Goal: Task Accomplishment & Management: Manage account settings

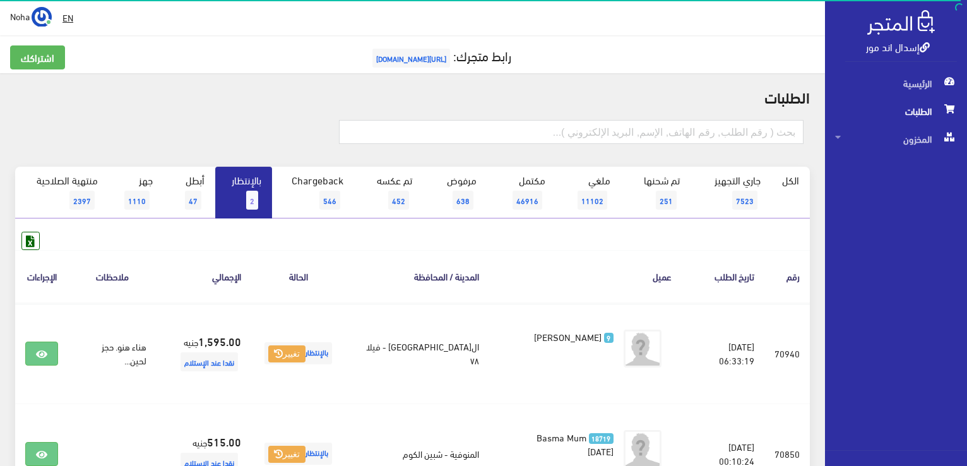
click at [903, 47] on link "إسدال اند مور" at bounding box center [898, 46] width 64 height 18
click at [251, 196] on span "2" at bounding box center [252, 200] width 12 height 19
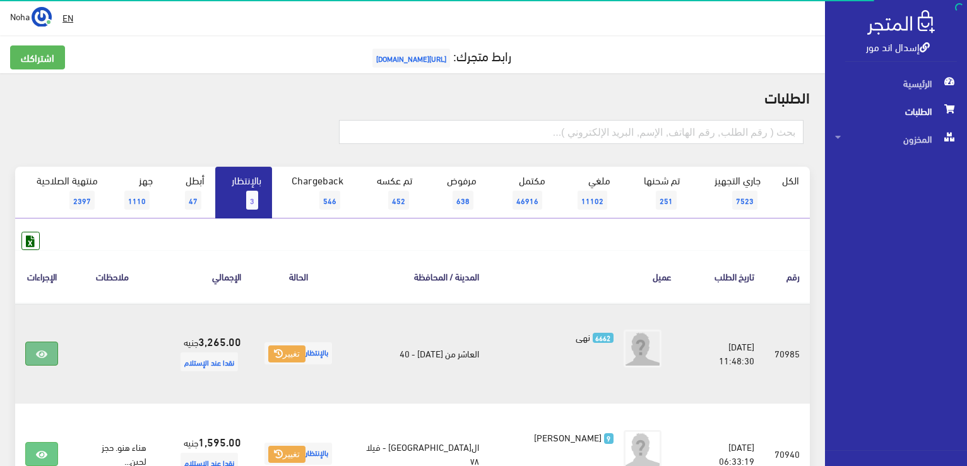
click at [45, 349] on icon at bounding box center [41, 354] width 11 height 10
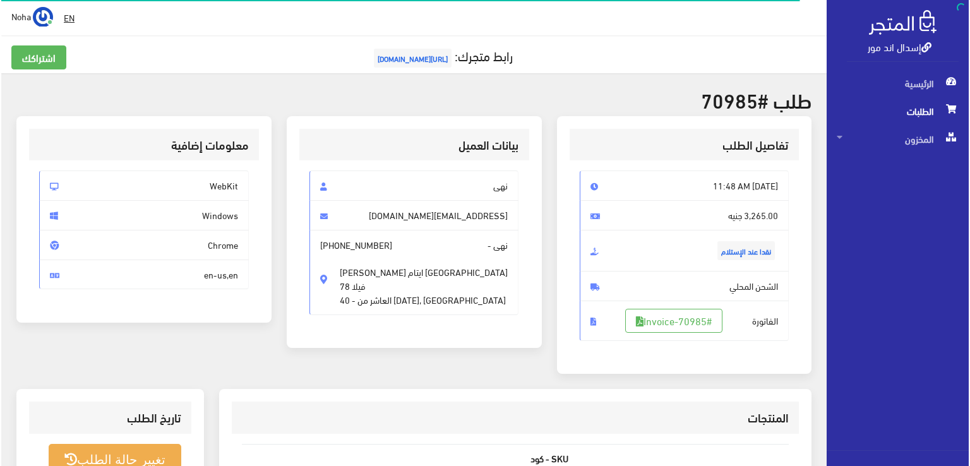
scroll to position [126, 0]
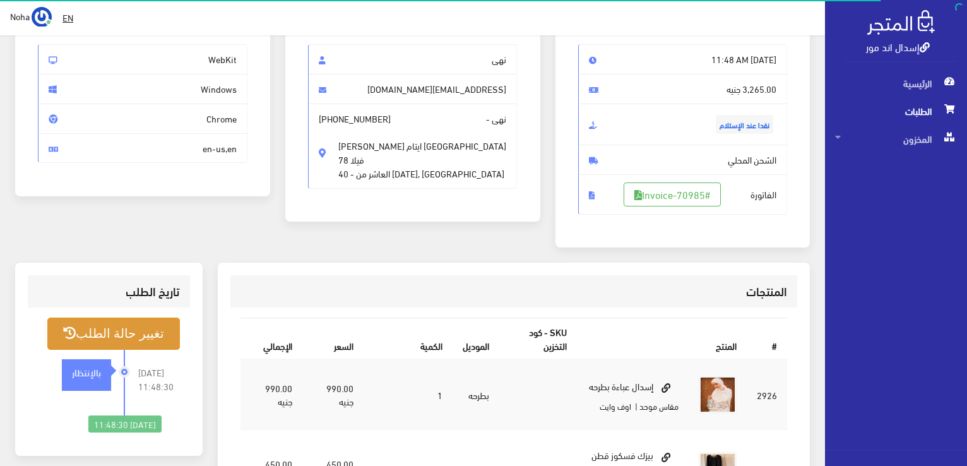
click at [112, 327] on button "تغيير حالة الطلب" at bounding box center [113, 334] width 133 height 32
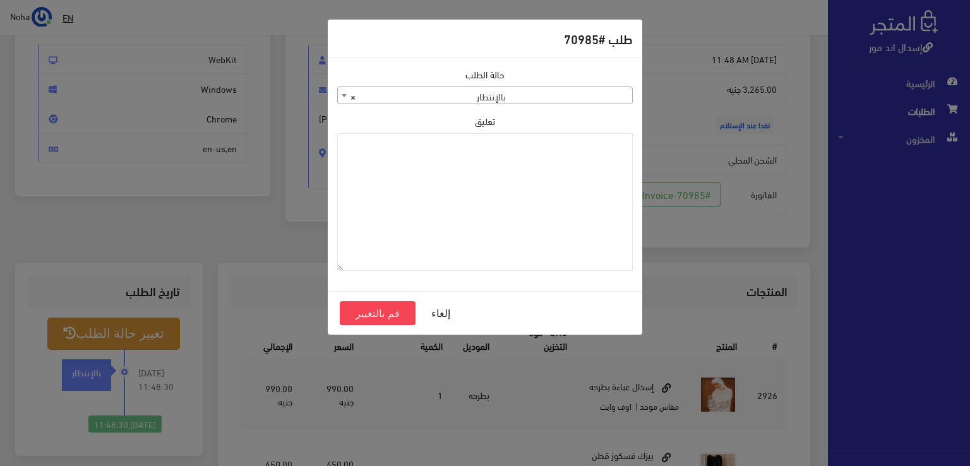
click at [342, 97] on b at bounding box center [344, 95] width 5 height 3
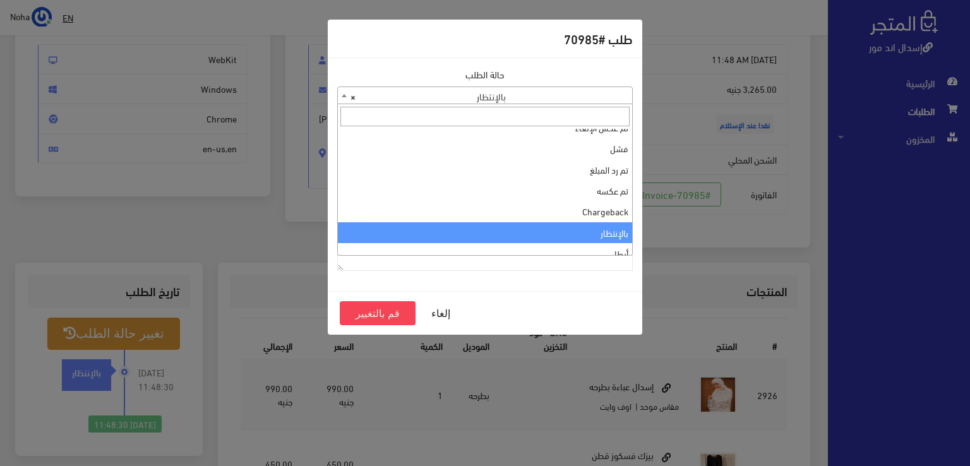
scroll to position [0, 0]
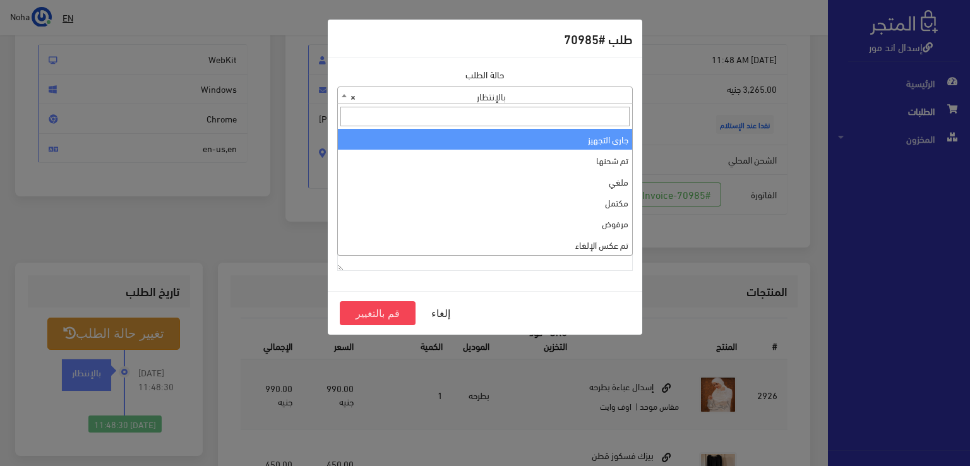
select select "1"
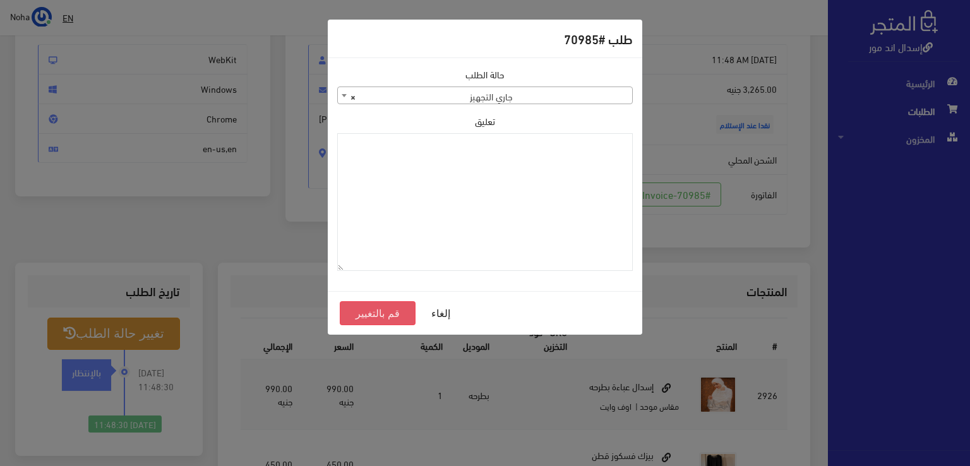
click at [395, 310] on button "قم بالتغيير" at bounding box center [378, 313] width 76 height 24
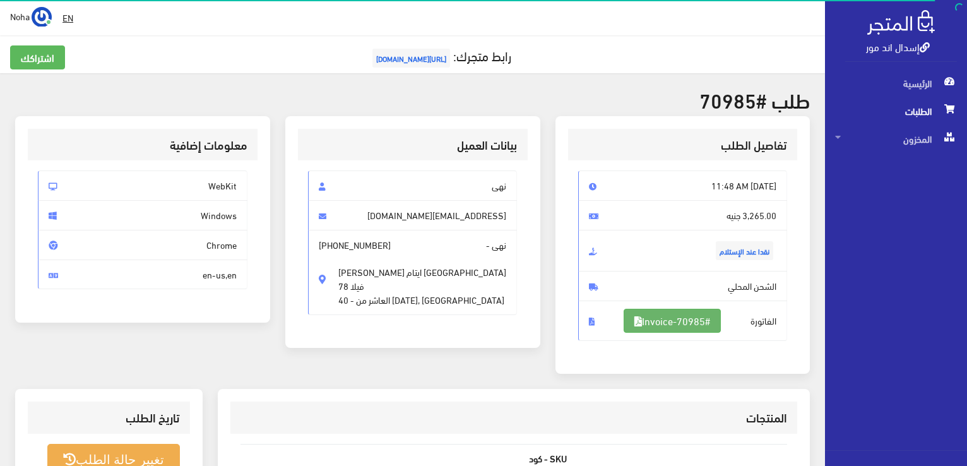
click at [687, 319] on link "#Invoice-70985" at bounding box center [672, 321] width 97 height 24
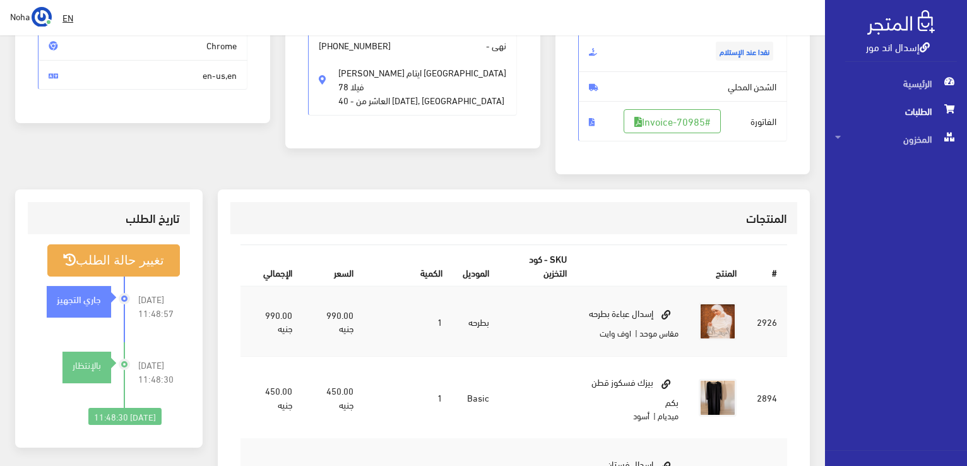
scroll to position [189, 0]
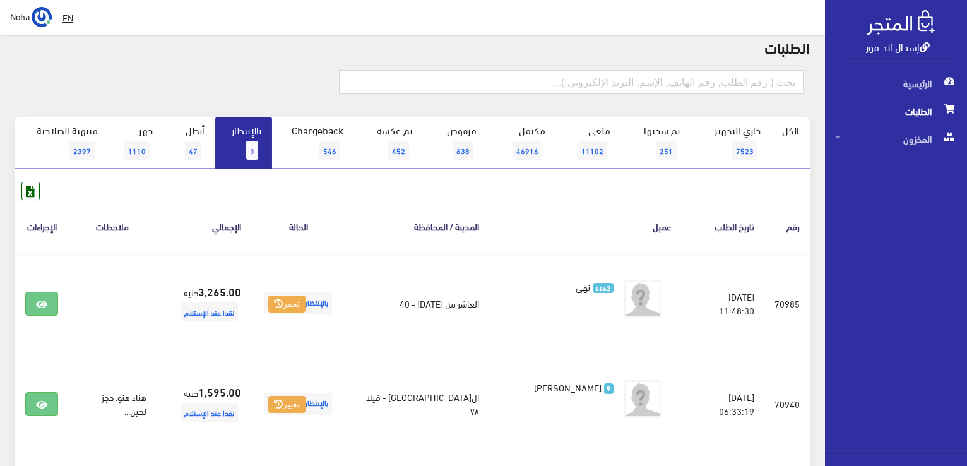
scroll to position [49, 0]
click at [237, 137] on link "بالإنتظار 3" at bounding box center [243, 144] width 57 height 52
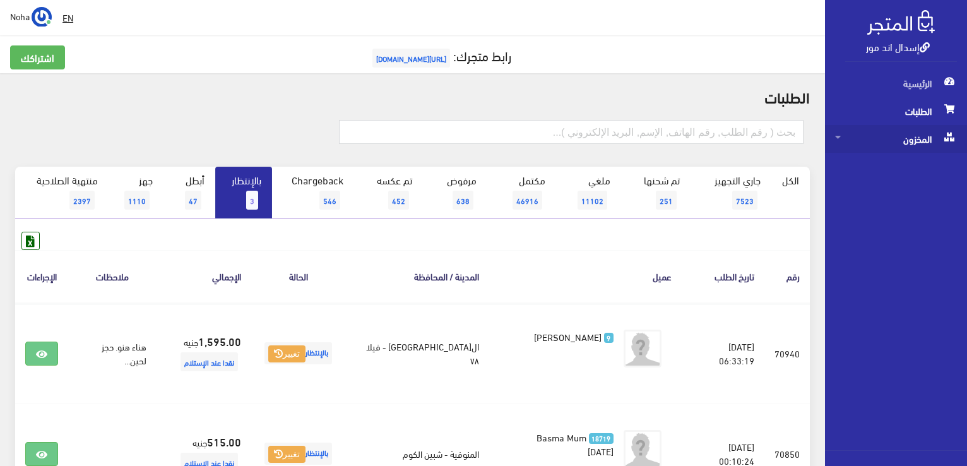
click at [908, 140] on span "المخزون" at bounding box center [896, 139] width 122 height 28
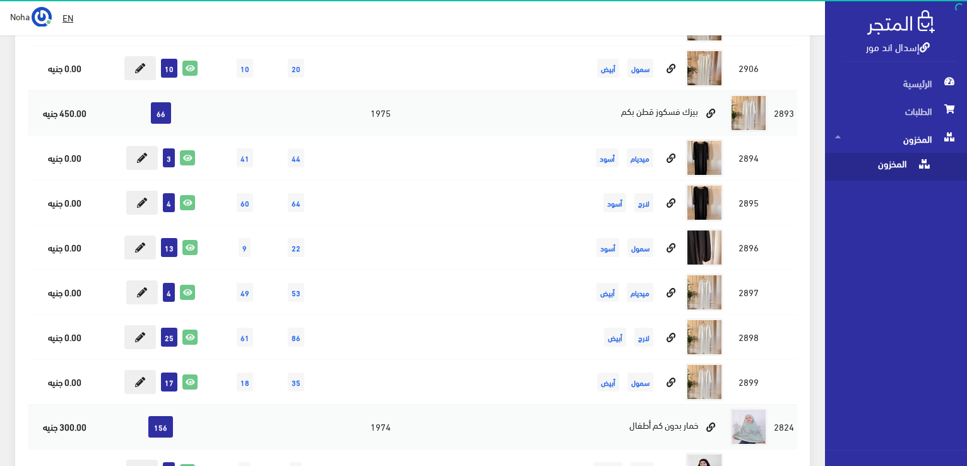
scroll to position [884, 0]
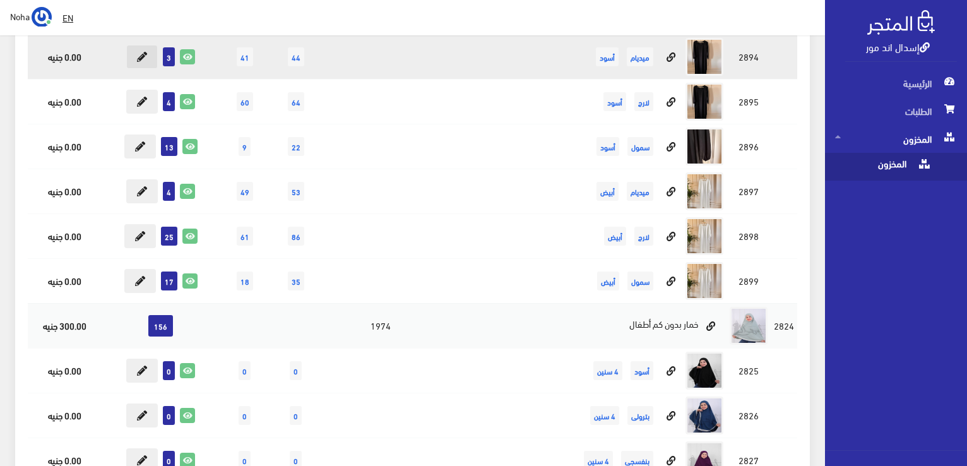
click at [140, 57] on icon at bounding box center [142, 57] width 10 height 10
type input "3"
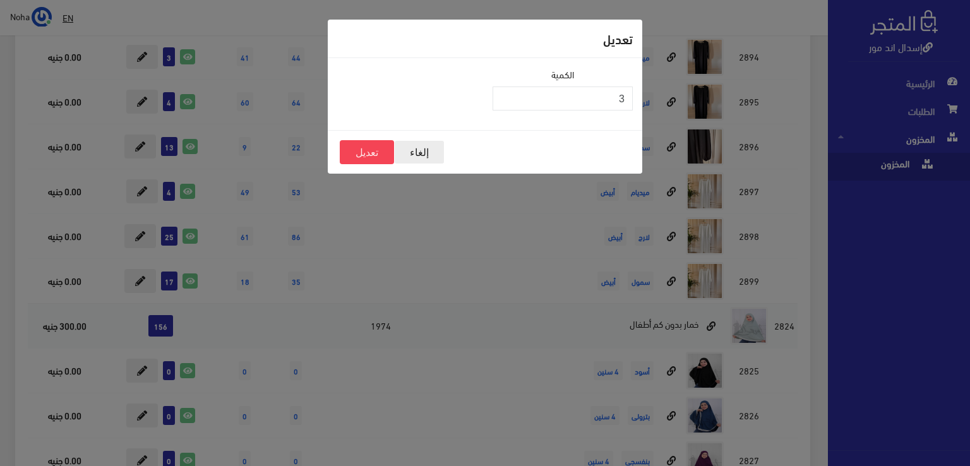
click at [417, 152] on button "إلغاء" at bounding box center [419, 152] width 51 height 24
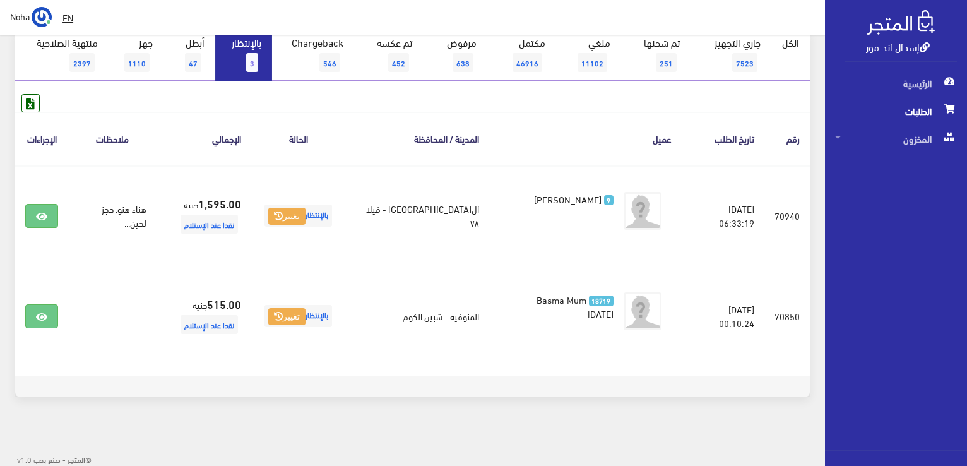
scroll to position [138, 0]
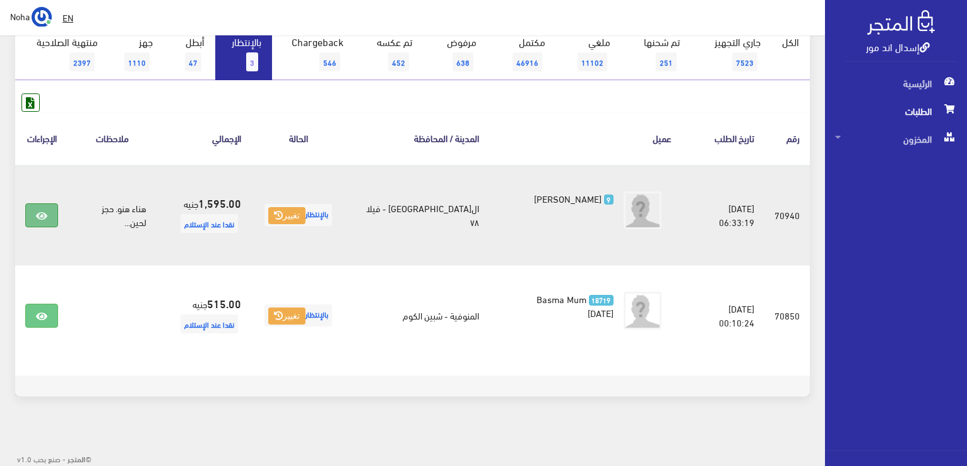
click at [40, 215] on icon at bounding box center [41, 216] width 11 height 10
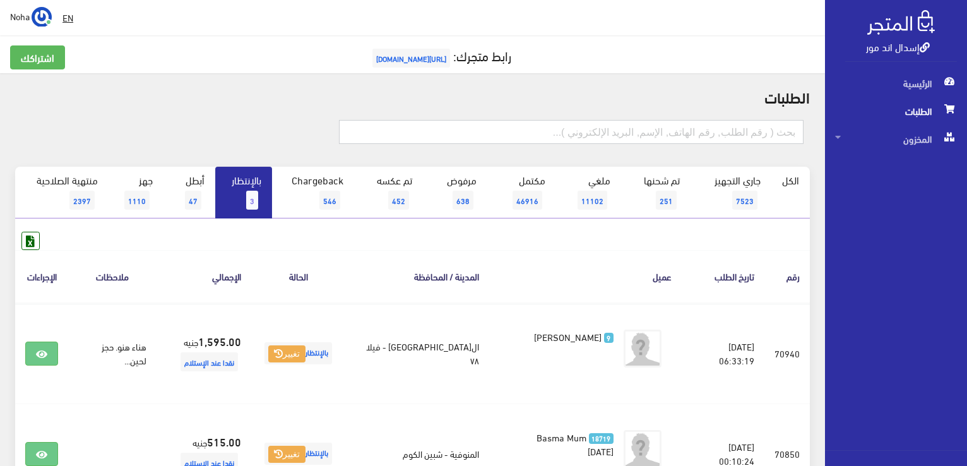
click at [619, 129] on input "text" at bounding box center [571, 132] width 465 height 24
type input "70985"
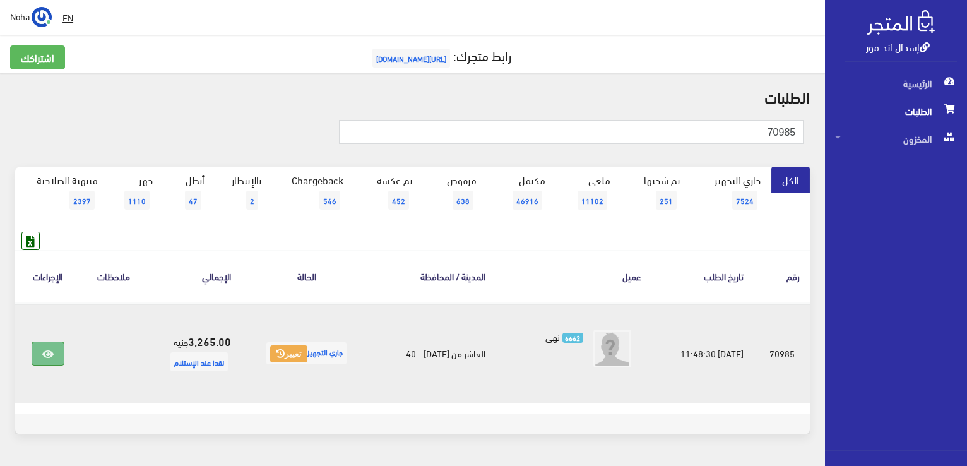
click at [45, 349] on icon at bounding box center [47, 354] width 11 height 10
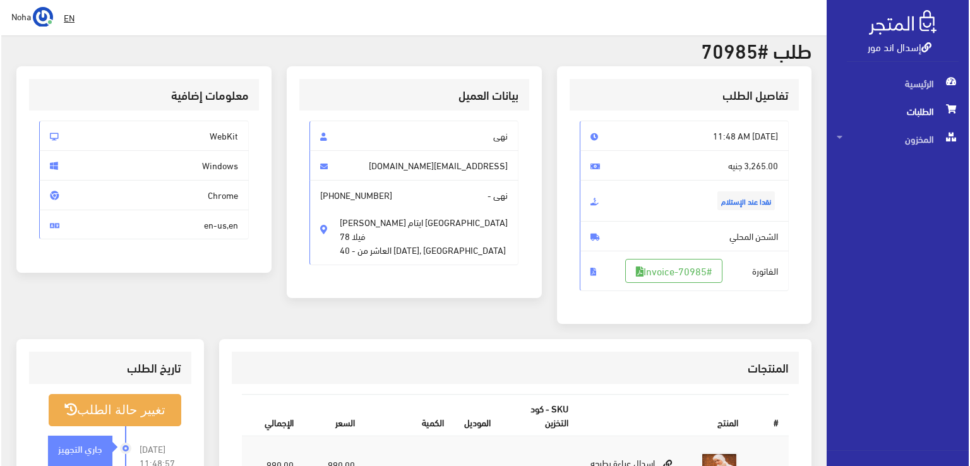
scroll to position [189, 0]
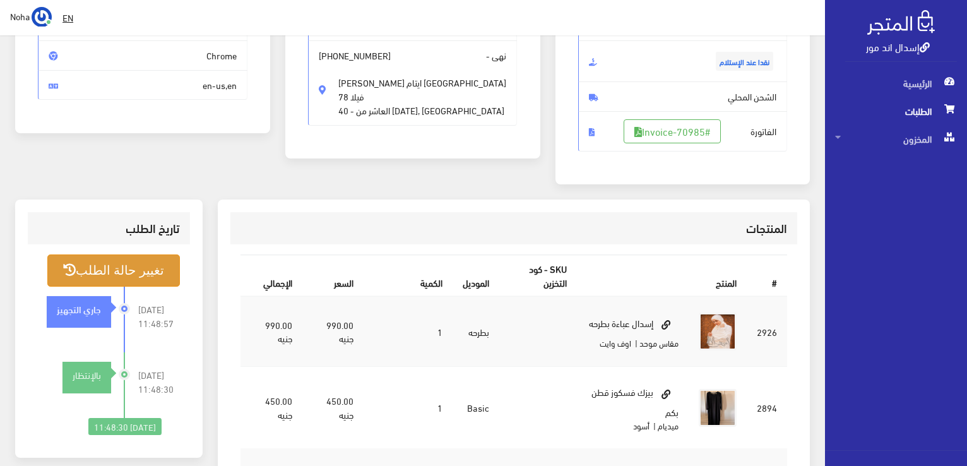
click at [151, 264] on button "تغيير حالة الطلب" at bounding box center [113, 270] width 133 height 32
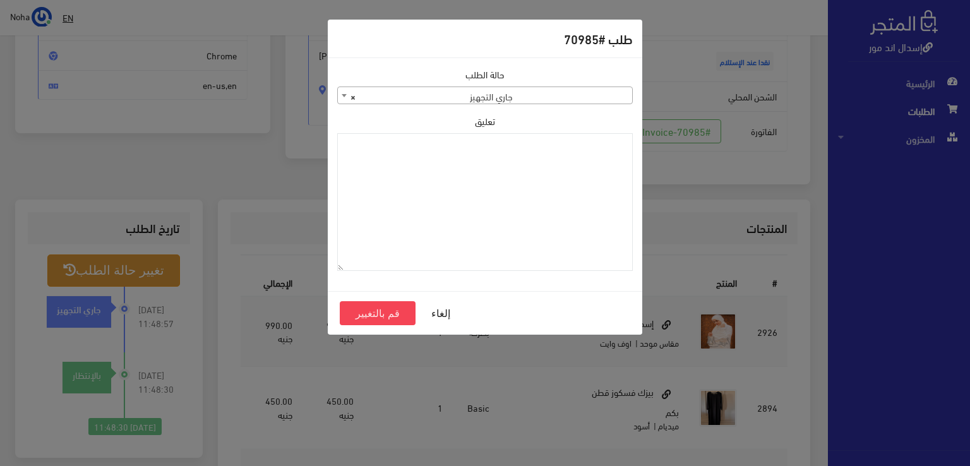
click at [343, 94] on b at bounding box center [344, 95] width 5 height 3
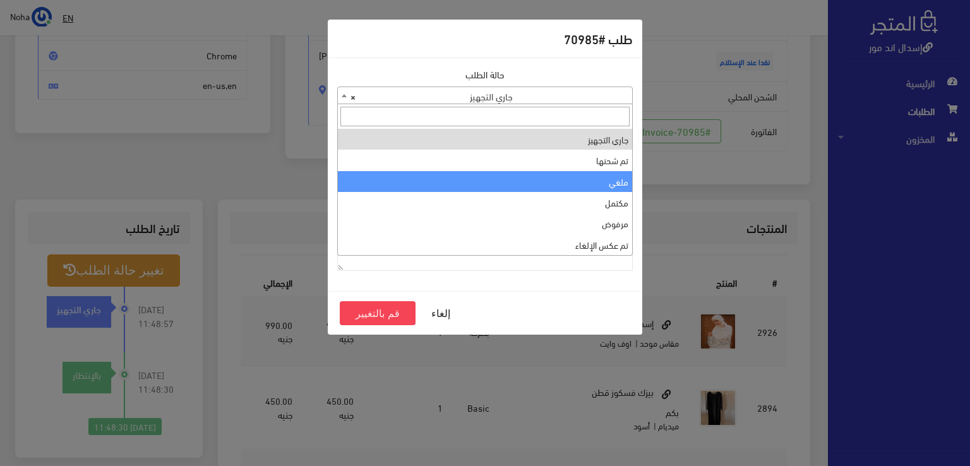
select select "3"
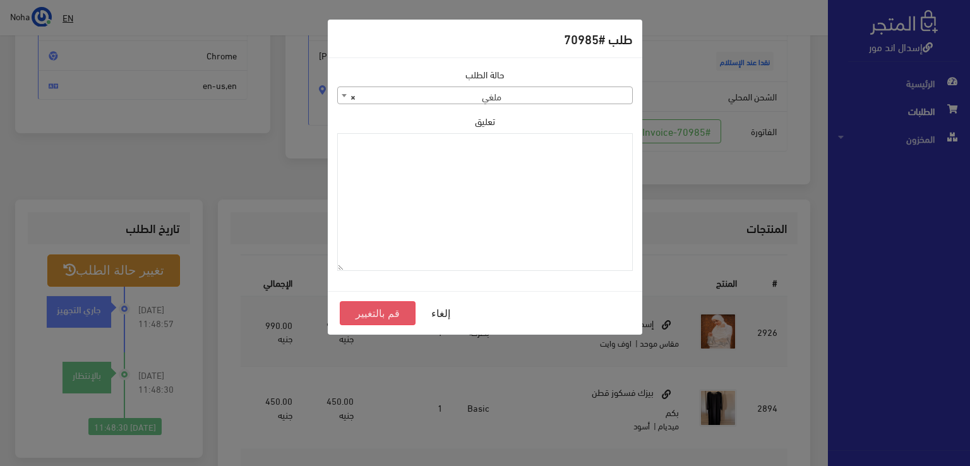
click at [386, 315] on button "قم بالتغيير" at bounding box center [378, 313] width 76 height 24
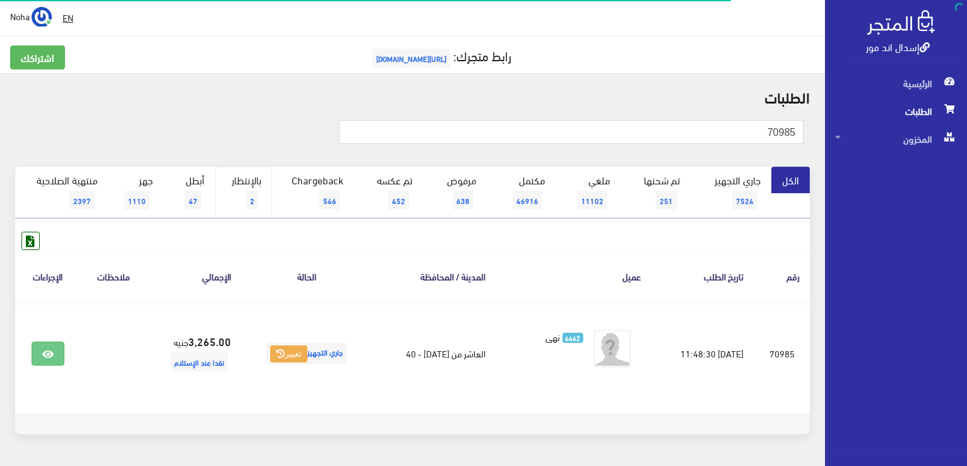
click at [253, 184] on link "بالإنتظار 2" at bounding box center [243, 193] width 57 height 52
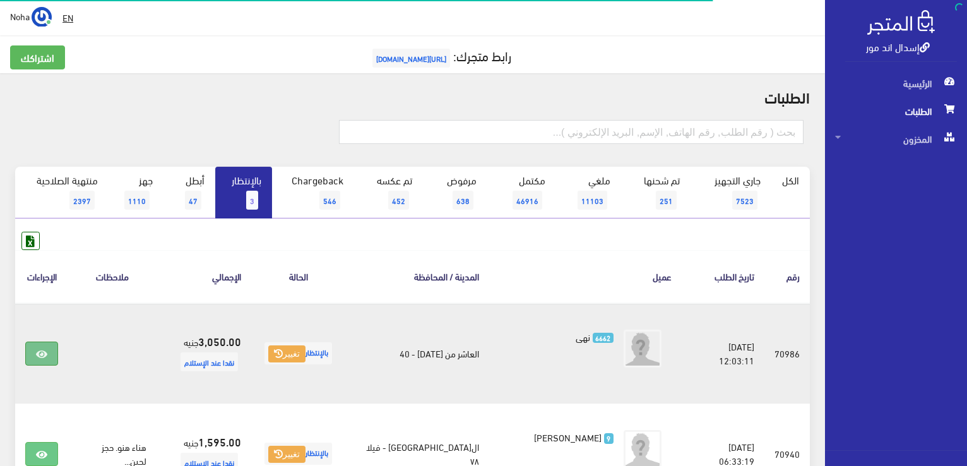
click at [44, 352] on icon at bounding box center [41, 354] width 11 height 10
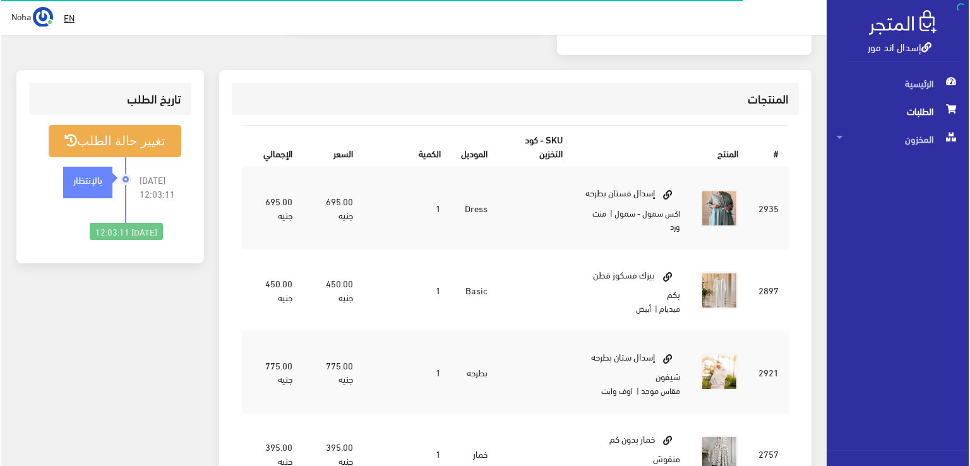
scroll to position [379, 0]
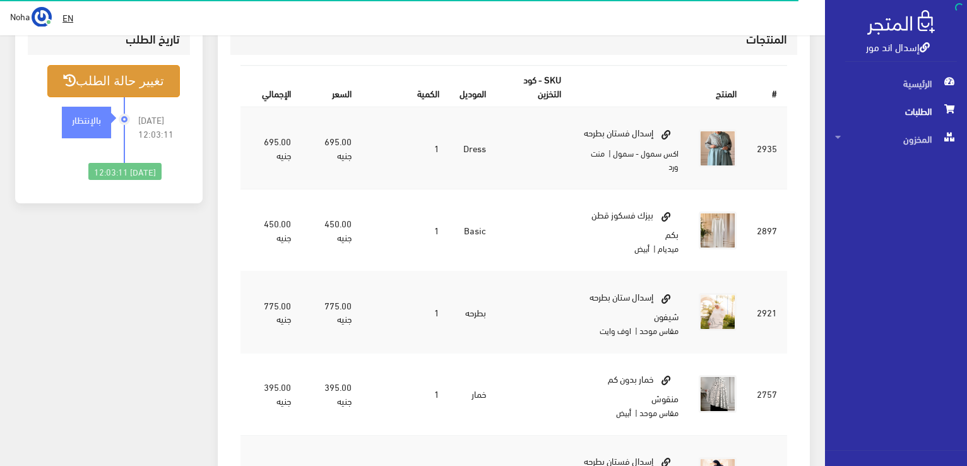
click at [105, 78] on button "تغيير حالة الطلب" at bounding box center [113, 81] width 133 height 32
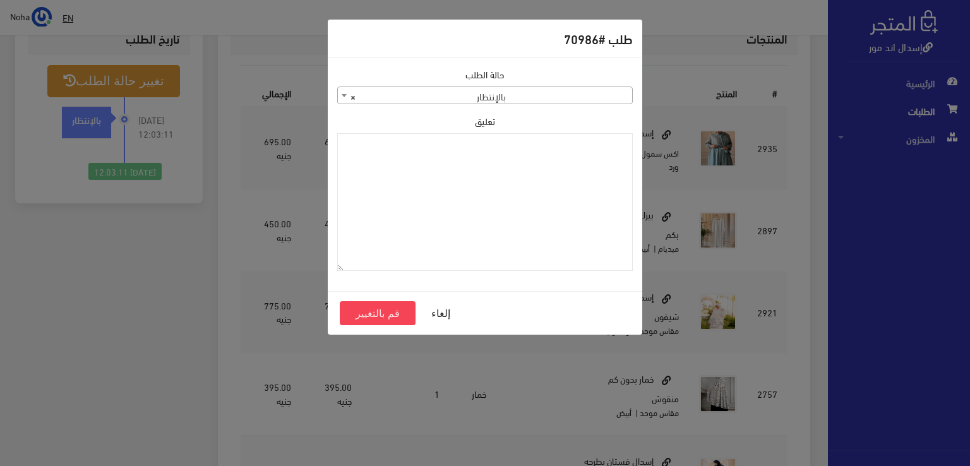
click at [339, 95] on span at bounding box center [344, 95] width 13 height 16
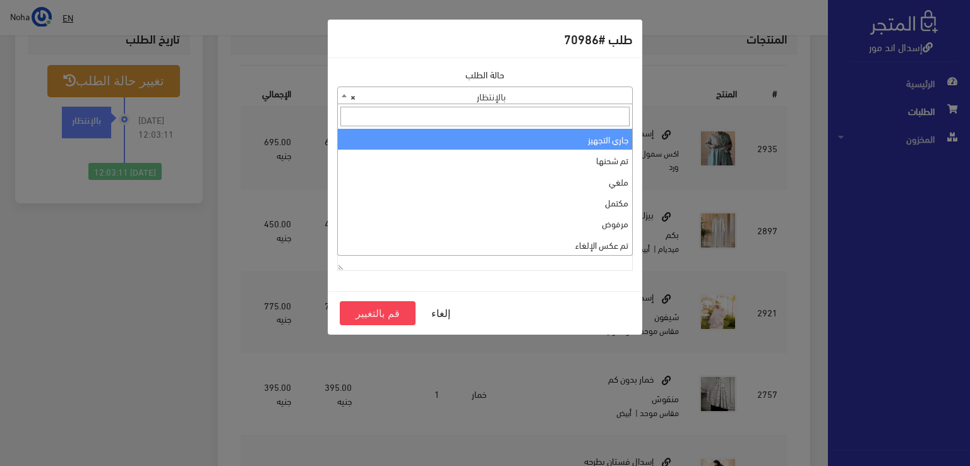
select select "1"
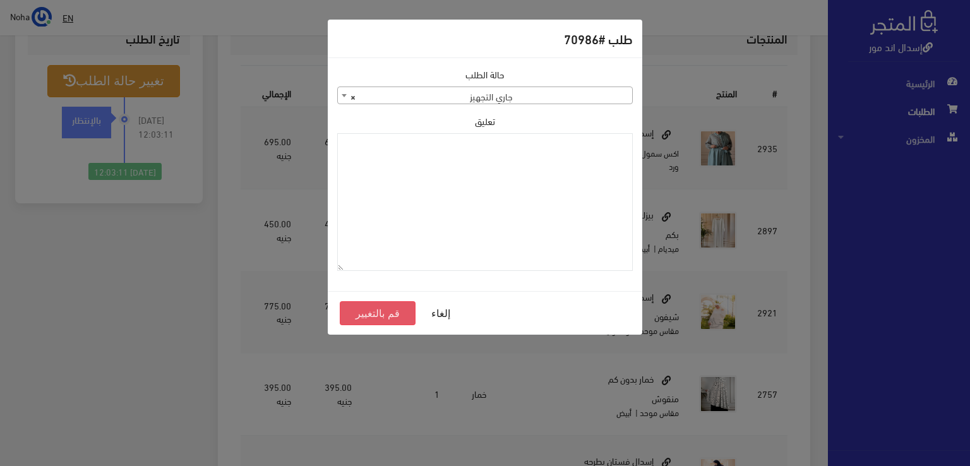
click at [392, 314] on button "قم بالتغيير" at bounding box center [378, 313] width 76 height 24
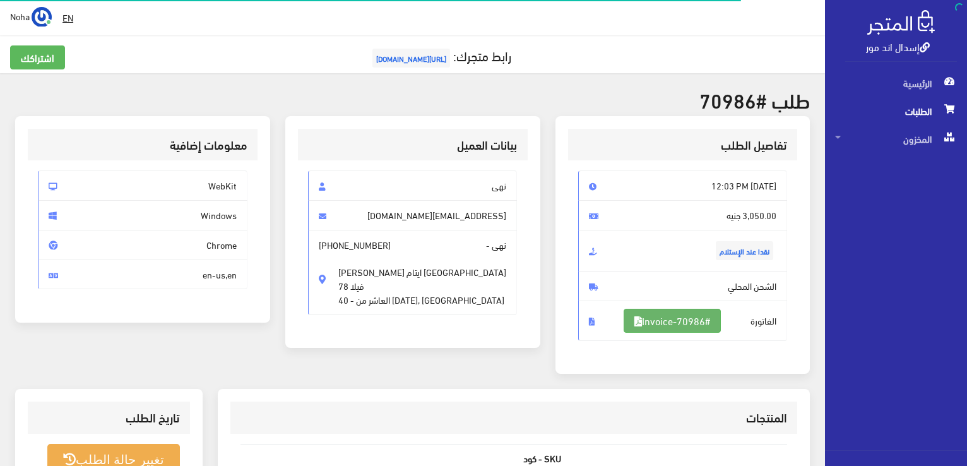
click at [689, 317] on link "#Invoice-70986" at bounding box center [672, 321] width 97 height 24
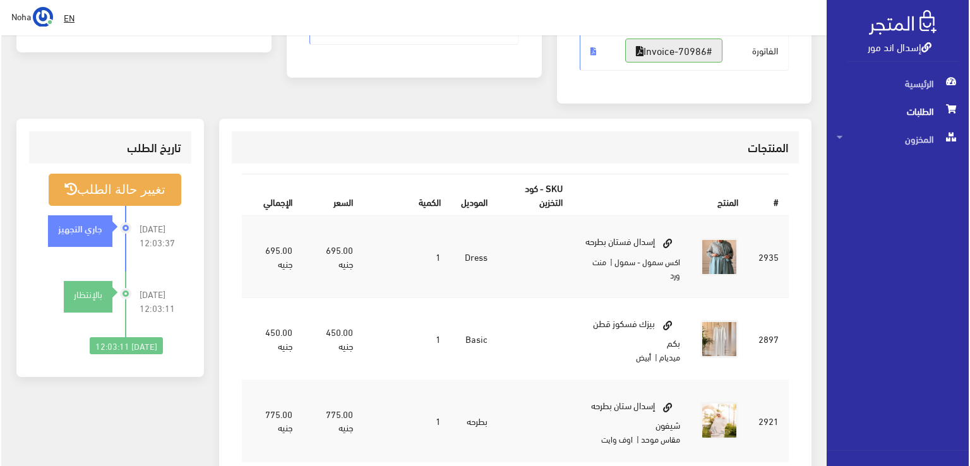
scroll to position [316, 0]
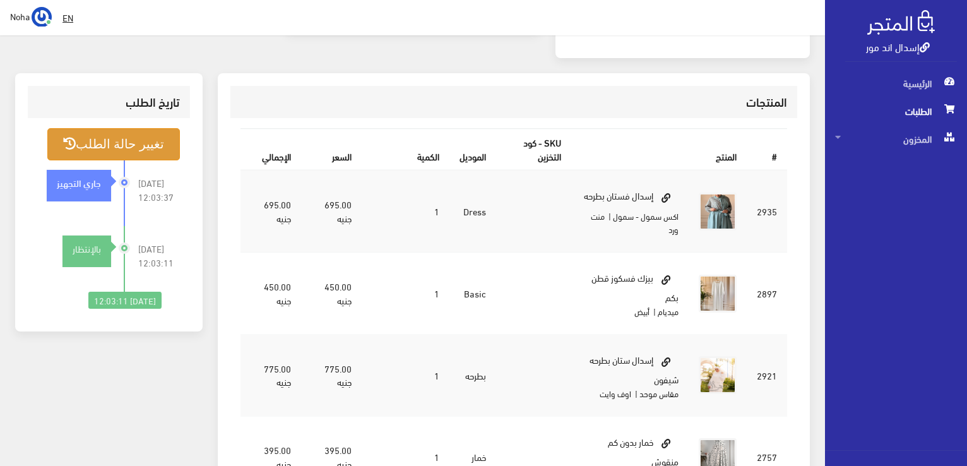
click at [114, 142] on button "تغيير حالة الطلب" at bounding box center [113, 144] width 133 height 32
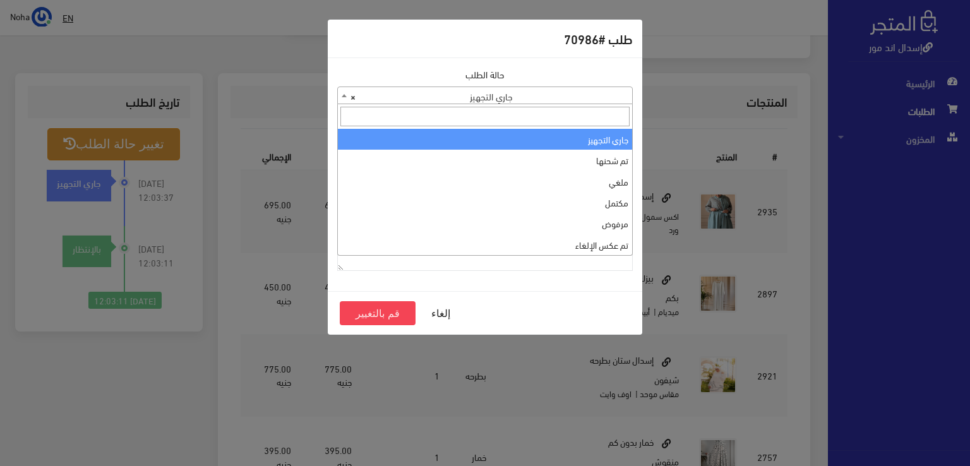
click at [342, 95] on b at bounding box center [344, 95] width 5 height 3
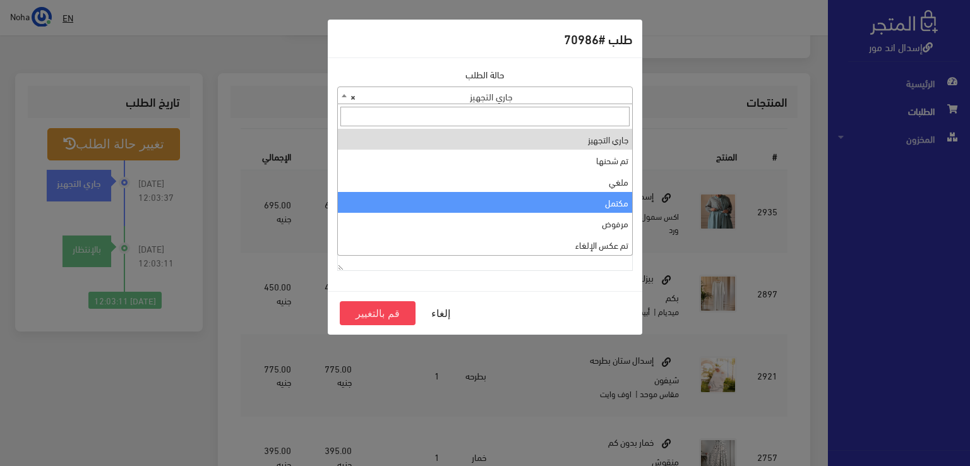
select select "4"
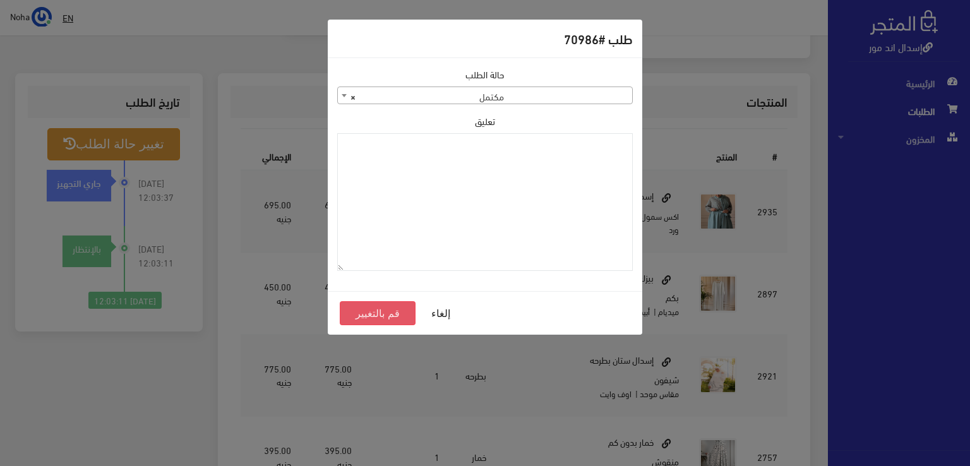
click at [382, 313] on button "قم بالتغيير" at bounding box center [378, 313] width 76 height 24
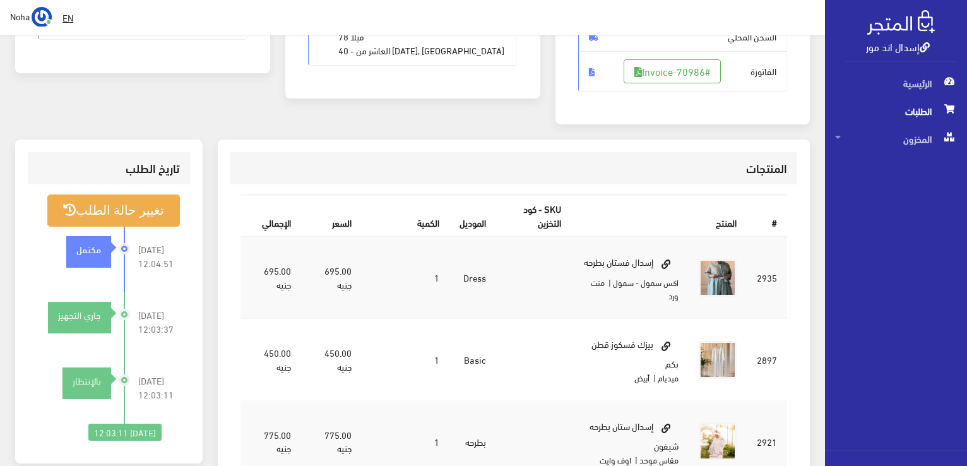
scroll to position [253, 0]
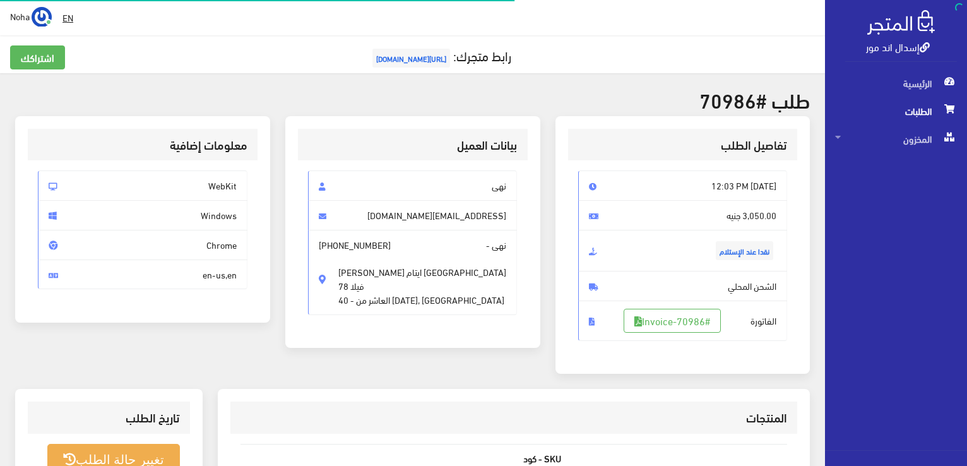
scroll to position [302, 0]
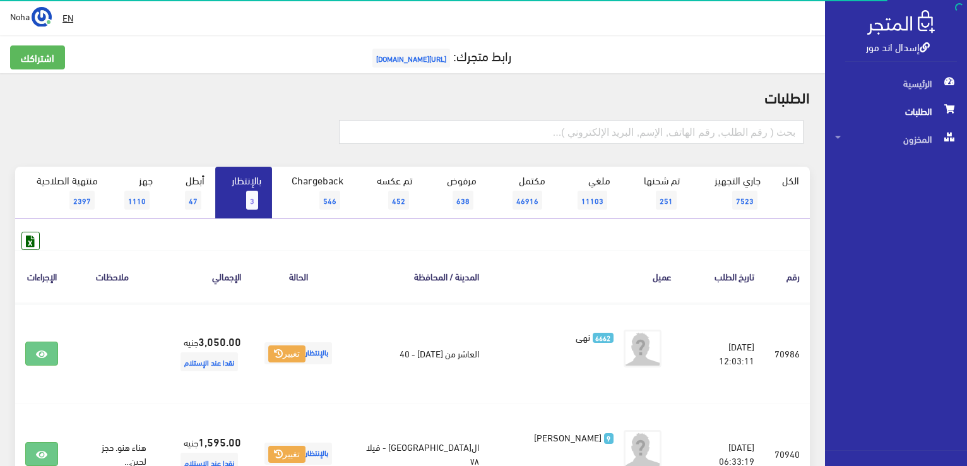
click at [245, 193] on link "بالإنتظار 3" at bounding box center [243, 193] width 57 height 52
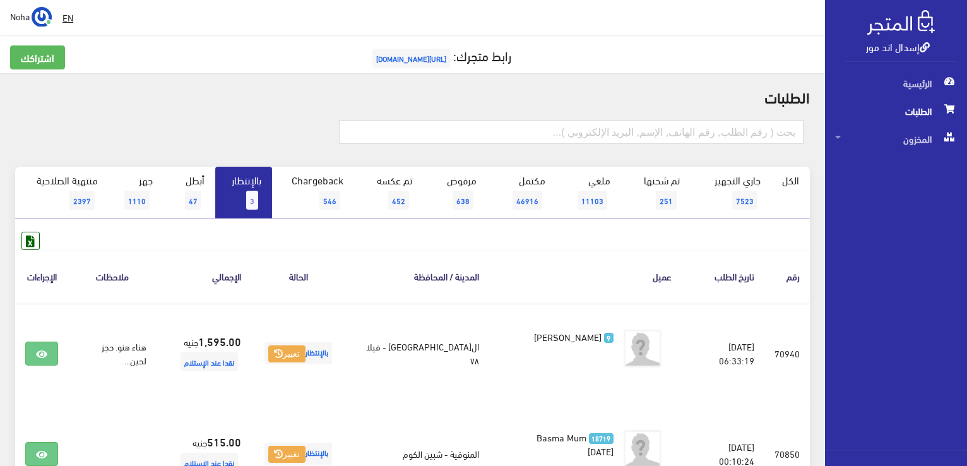
click at [247, 201] on span "3" at bounding box center [252, 200] width 12 height 19
click at [253, 195] on span "3" at bounding box center [252, 200] width 12 height 19
click at [253, 203] on span "3" at bounding box center [252, 200] width 12 height 19
